Goal: Task Accomplishment & Management: Use online tool/utility

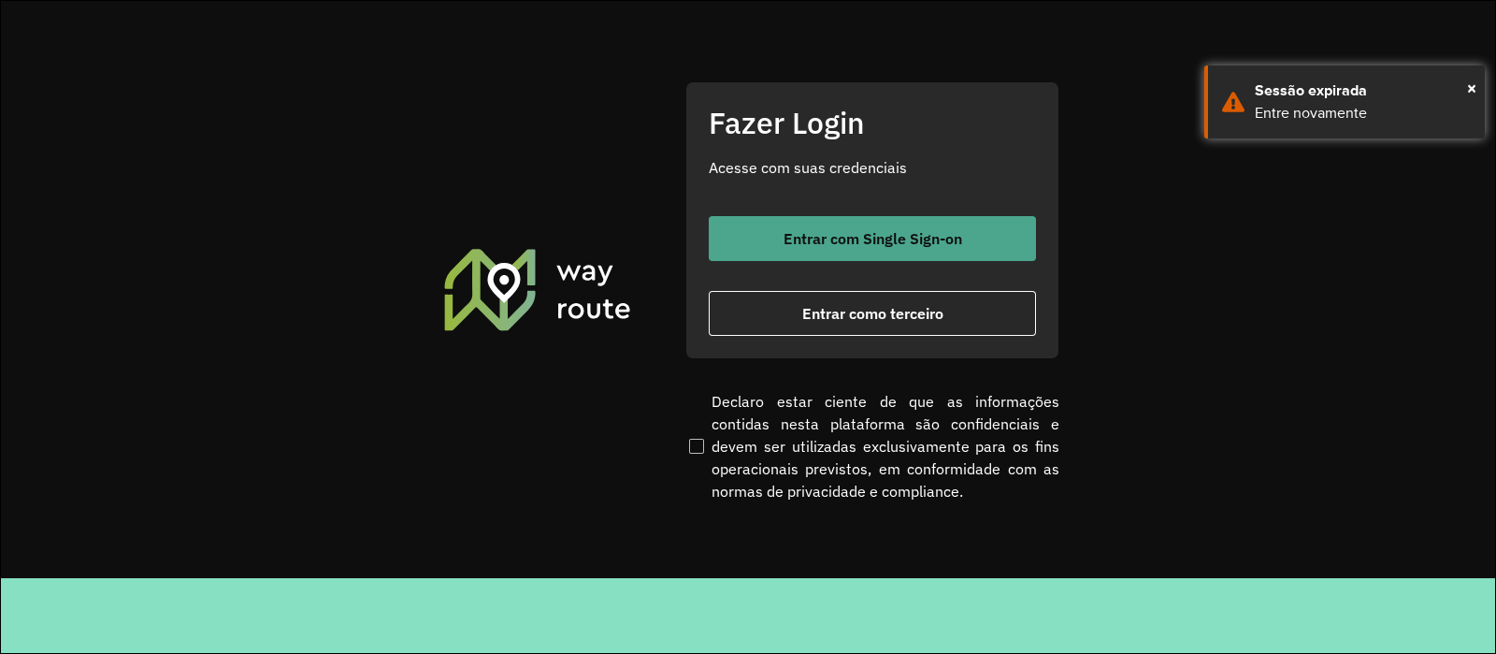
click at [865, 236] on span "Entrar com Single Sign-on" at bounding box center [873, 238] width 179 height 15
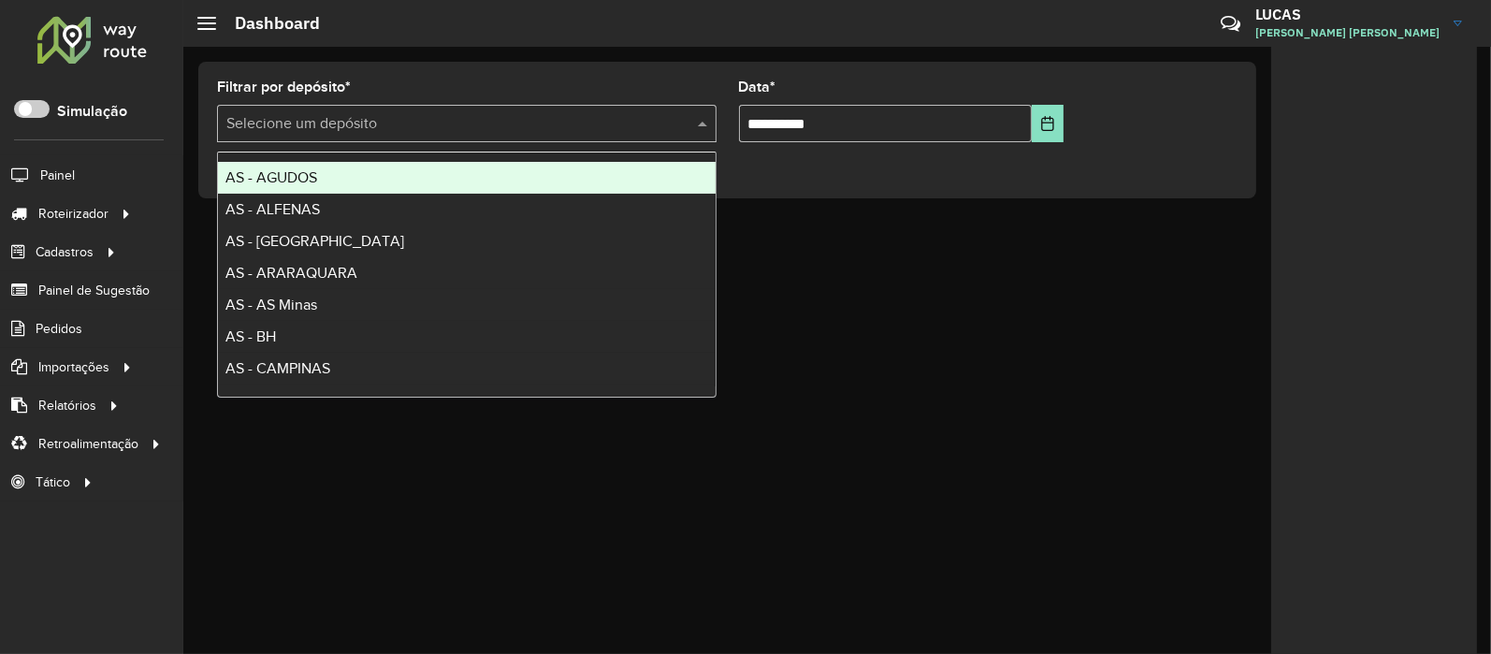
click at [360, 117] on input "text" at bounding box center [447, 124] width 443 height 22
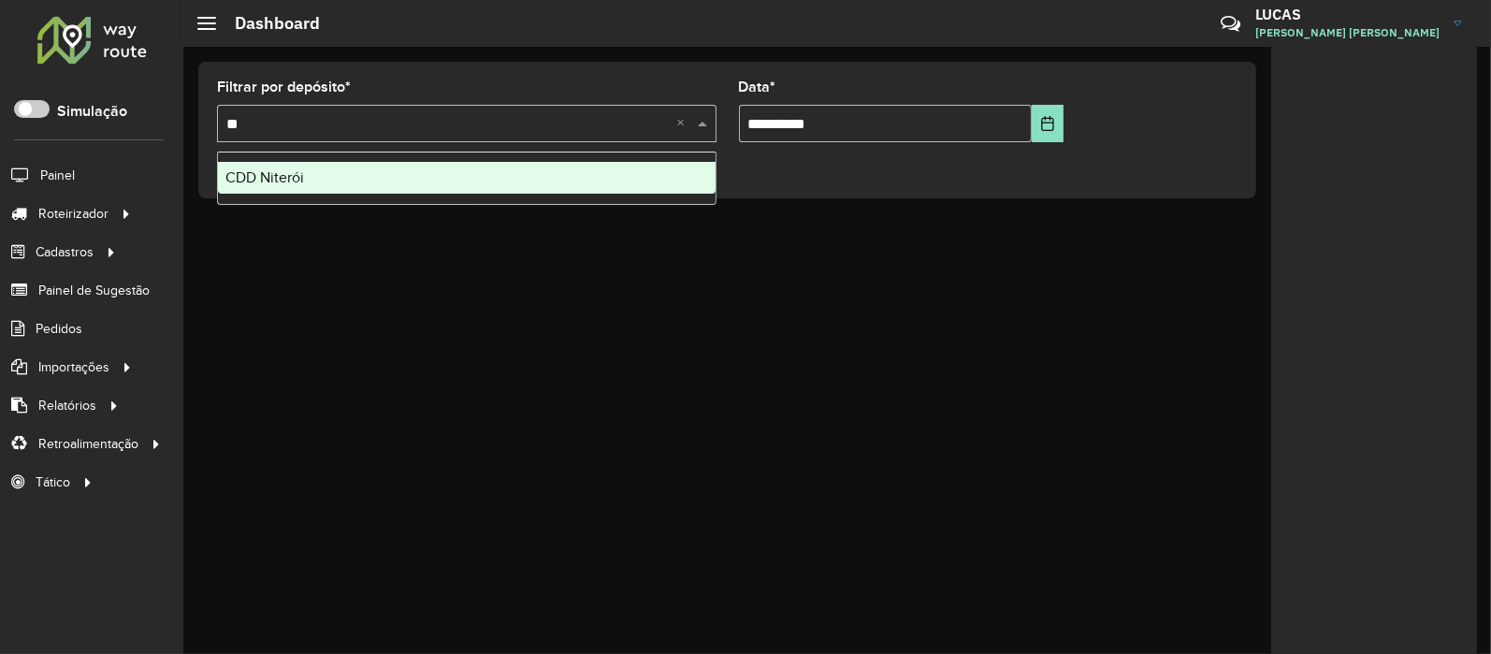
type input "***"
